Goal: Find specific page/section: Find specific page/section

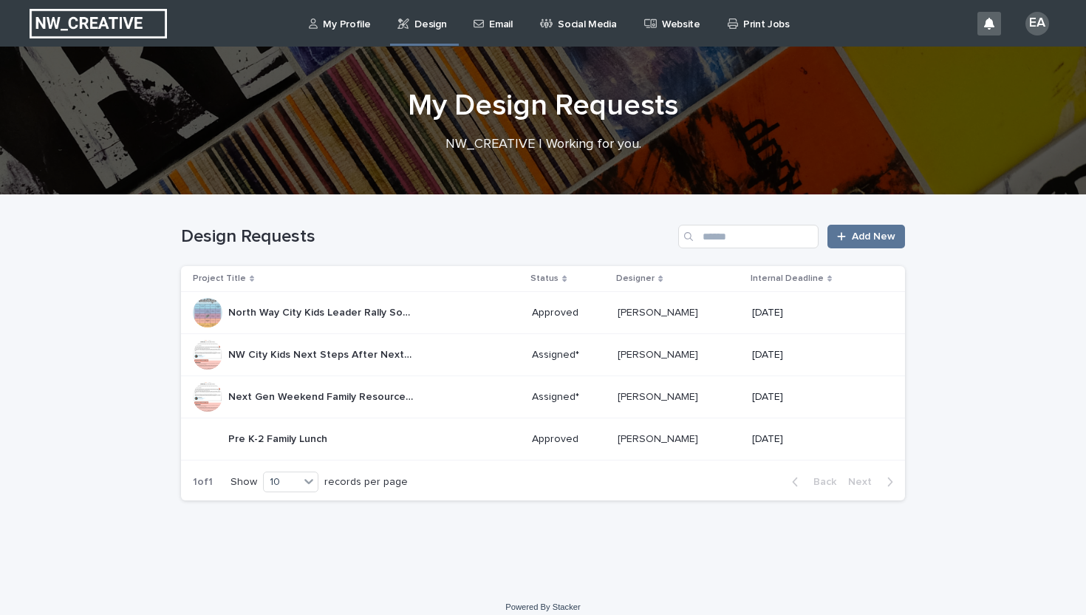
click at [441, 27] on p "Design" at bounding box center [430, 15] width 32 height 31
click at [484, 18] on div "Email" at bounding box center [495, 15] width 47 height 31
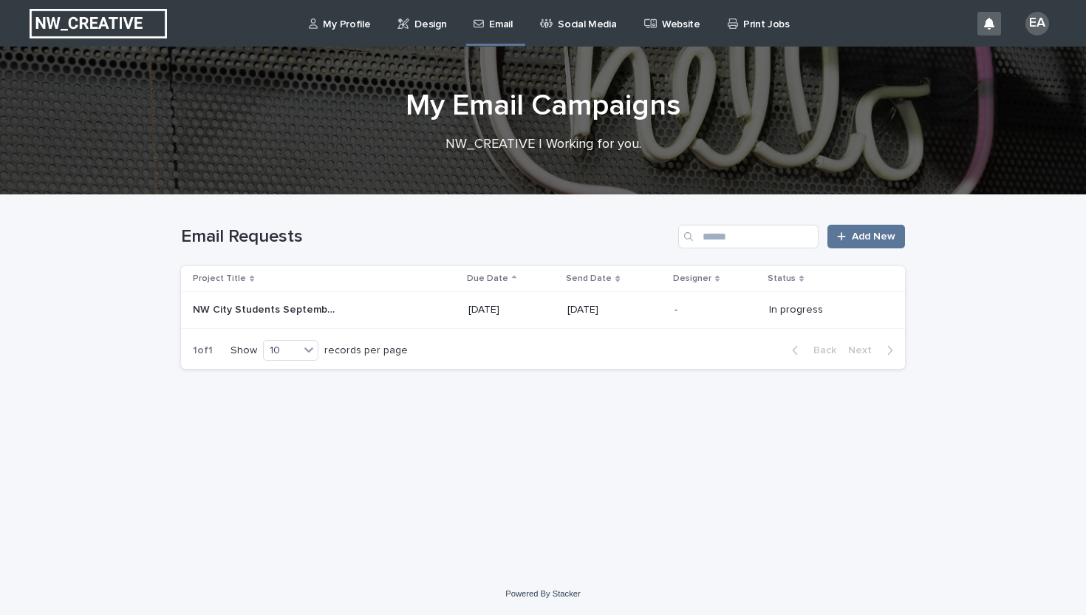
click at [578, 33] on link "Social Media" at bounding box center [581, 23] width 85 height 46
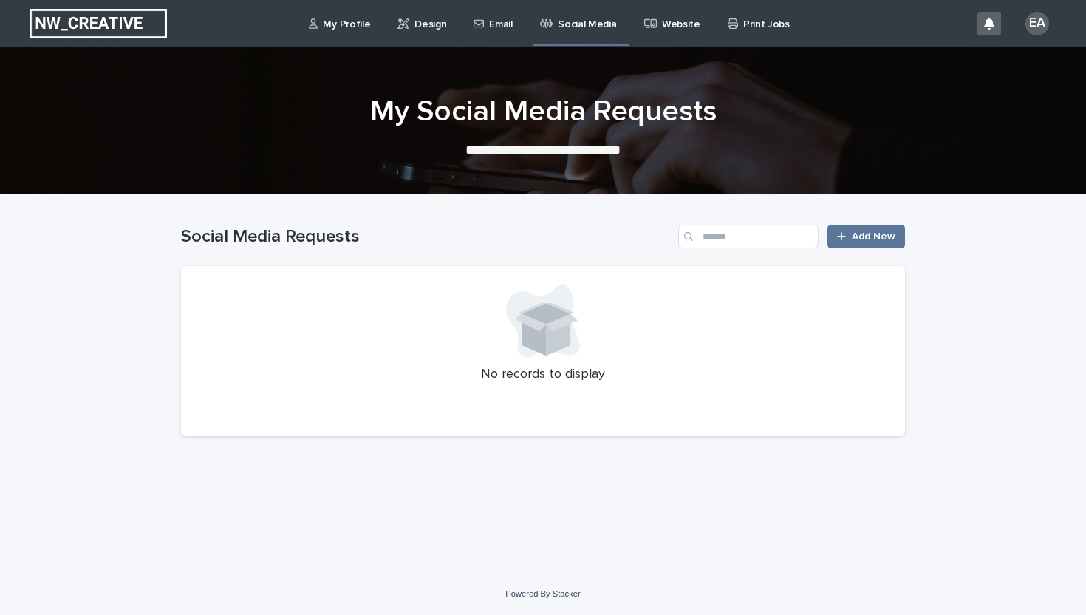
click at [482, 30] on div "Email" at bounding box center [495, 15] width 47 height 31
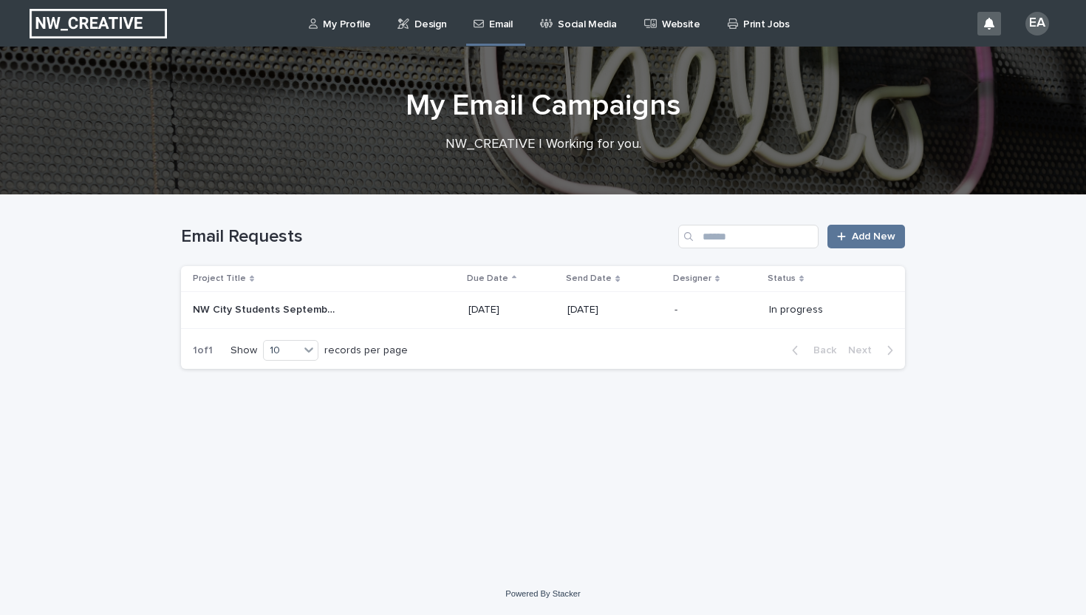
click at [474, 304] on p "[DATE]" at bounding box center [512, 310] width 88 height 13
